Goal: Information Seeking & Learning: Learn about a topic

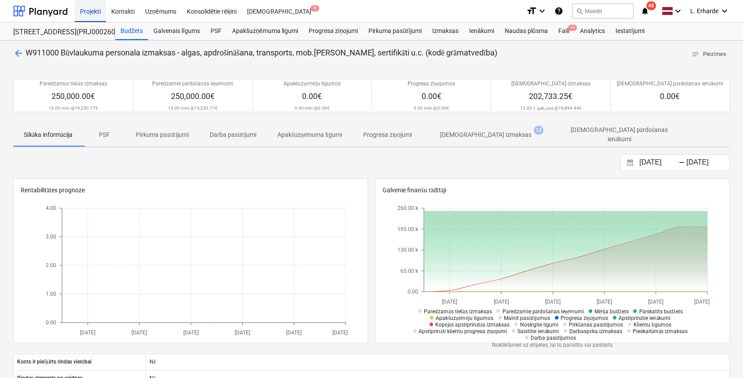
click at [102, 10] on div "Projekti" at bounding box center [90, 11] width 31 height 22
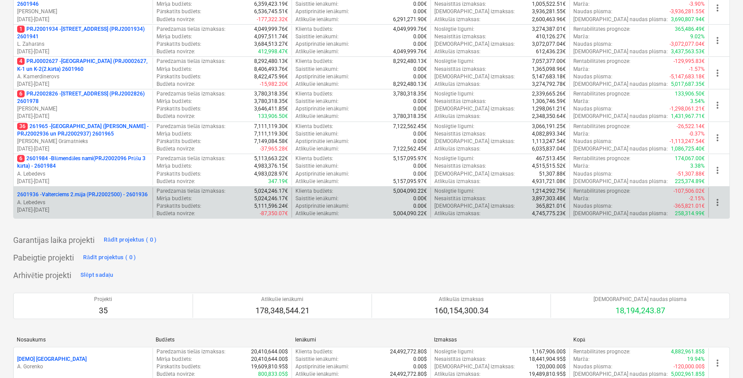
scroll to position [293, 0]
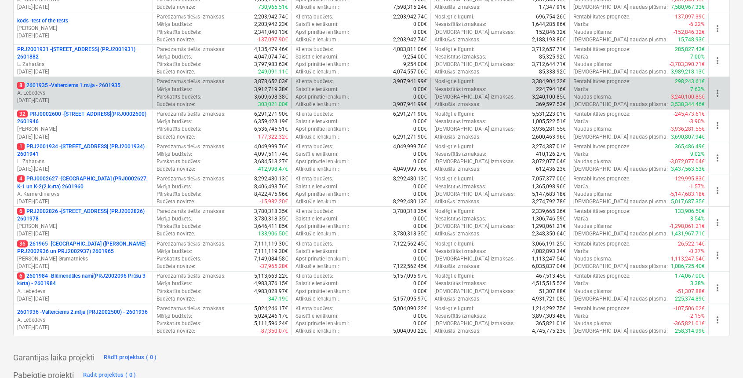
click at [120, 84] on p "8 2601935 - Valterciems 1.māja - 2601935" at bounding box center [68, 85] width 103 height 7
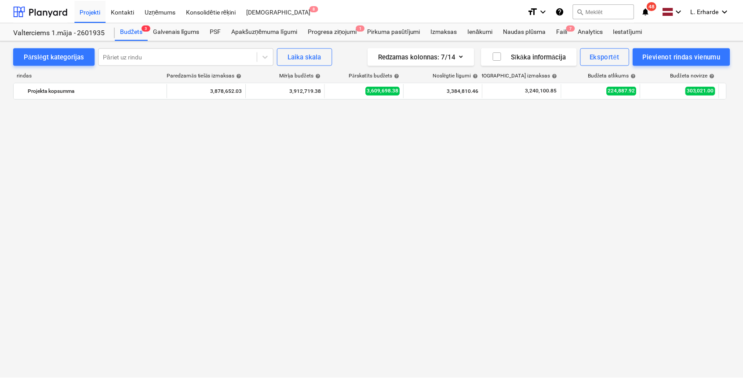
scroll to position [578, 0]
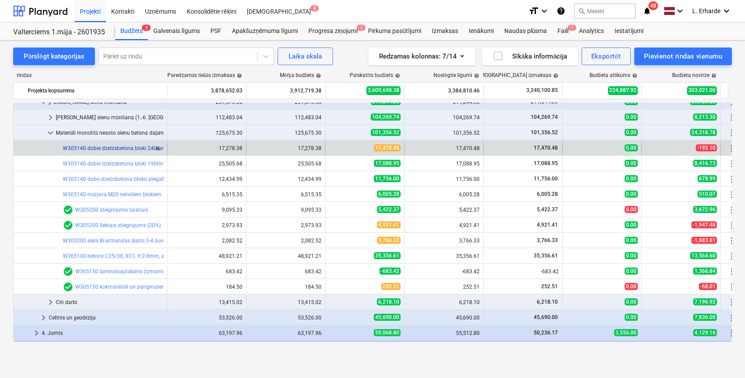
click at [127, 149] on link "W305140 dobie dzelzsbetona bloki 240mm, [DOMAIN_NAME]. armētie bloki un pusbloki" at bounding box center [167, 148] width 208 height 6
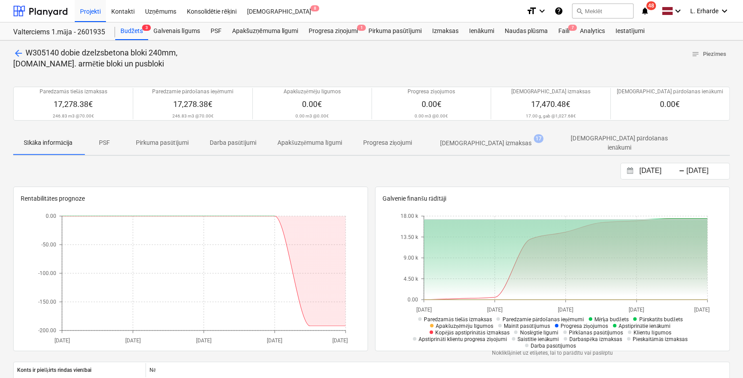
click at [493, 143] on p "[DEMOGRAPHIC_DATA] izmaksas" at bounding box center [485, 142] width 91 height 9
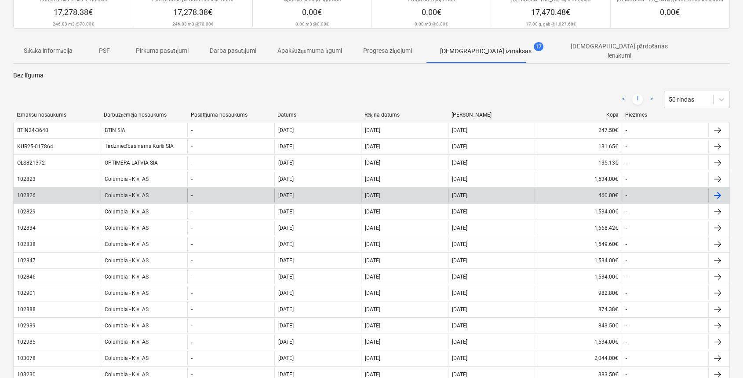
scroll to position [176, 0]
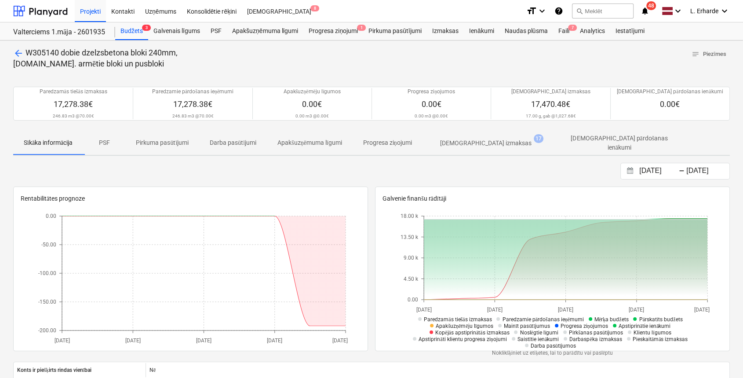
click at [20, 52] on span "arrow_back" at bounding box center [18, 53] width 11 height 11
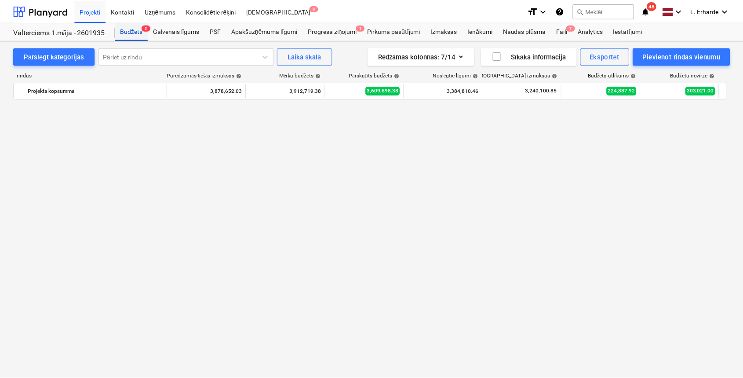
scroll to position [578, 0]
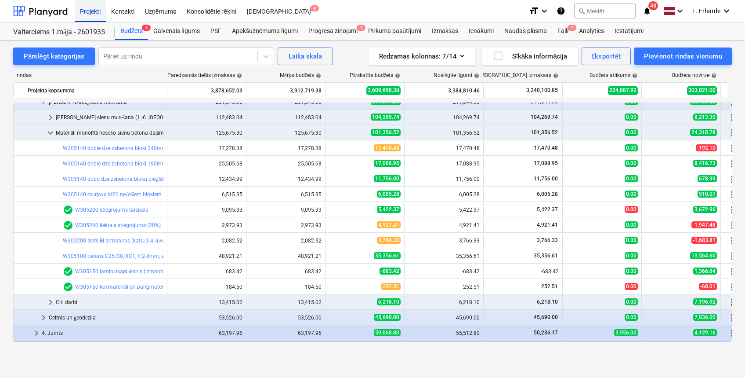
click at [96, 11] on div "Projekti" at bounding box center [90, 11] width 31 height 22
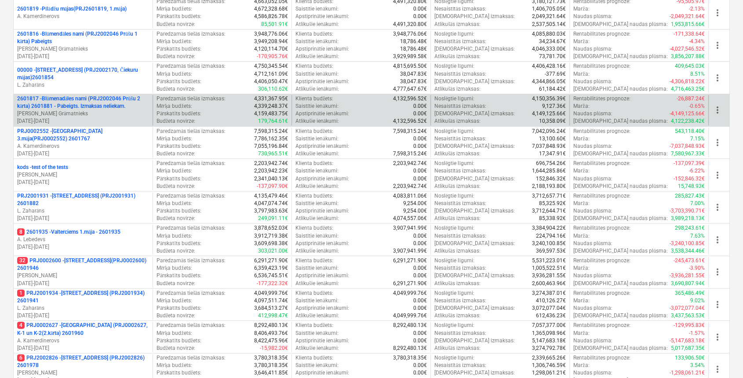
scroll to position [293, 0]
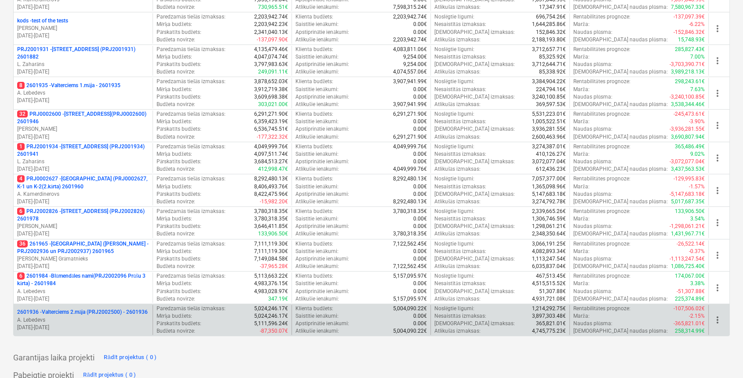
click at [78, 313] on p "2601936 - Valterciems 2.māja (PRJ2002500) - 2601936" at bounding box center [82, 311] width 131 height 7
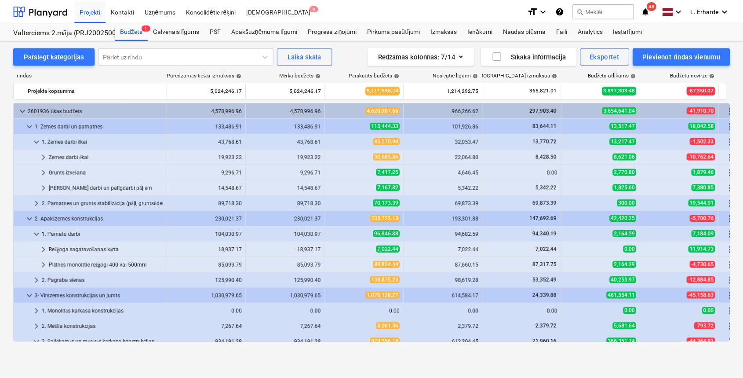
scroll to position [234, 0]
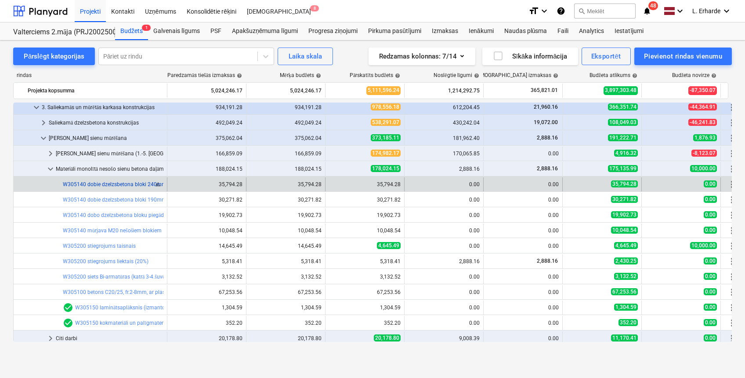
click at [123, 182] on link "W305140 dobie dzelzsbetona bloki 240mm, [DOMAIN_NAME]. armētie bloki un pusbloki" at bounding box center [167, 184] width 208 height 6
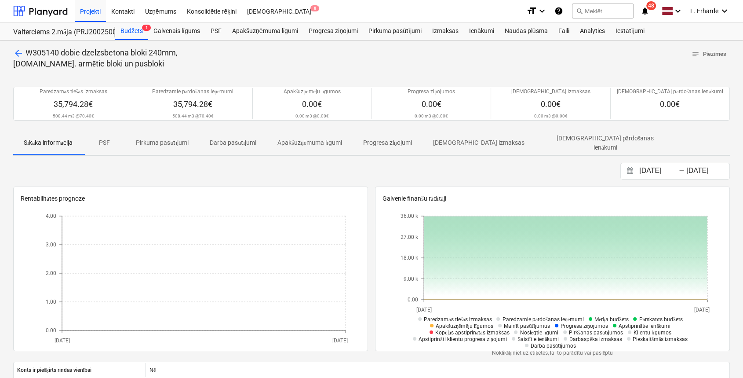
click at [112, 141] on p "PSF" at bounding box center [104, 142] width 21 height 9
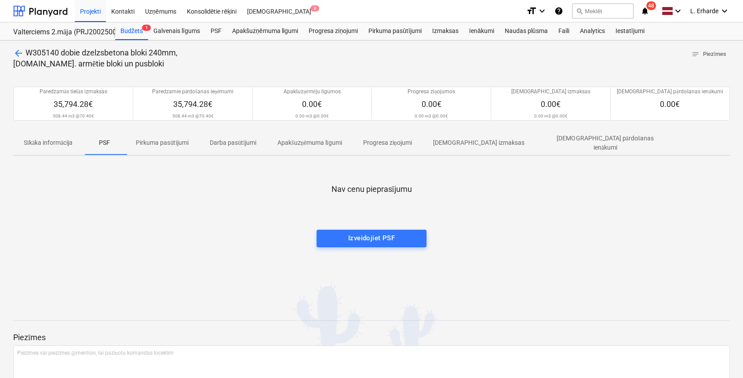
click at [55, 142] on p "Sīkāka informācija" at bounding box center [48, 142] width 49 height 9
